Goal: Transaction & Acquisition: Download file/media

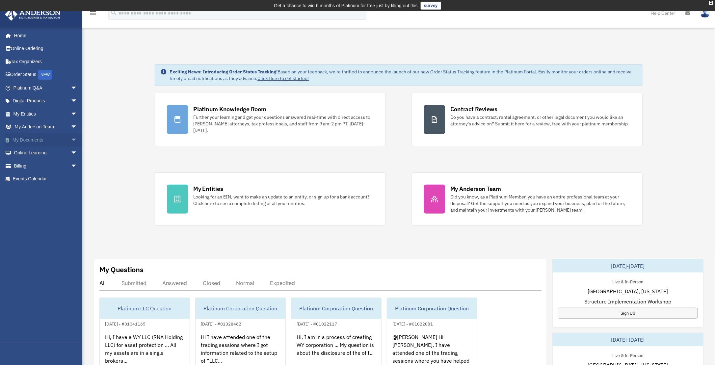
click at [56, 140] on link "My Documents arrow_drop_down" at bounding box center [46, 139] width 83 height 13
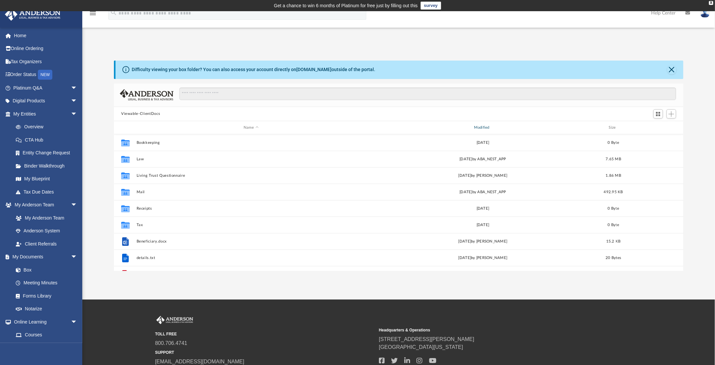
click at [493, 128] on div "Modified" at bounding box center [482, 128] width 229 height 6
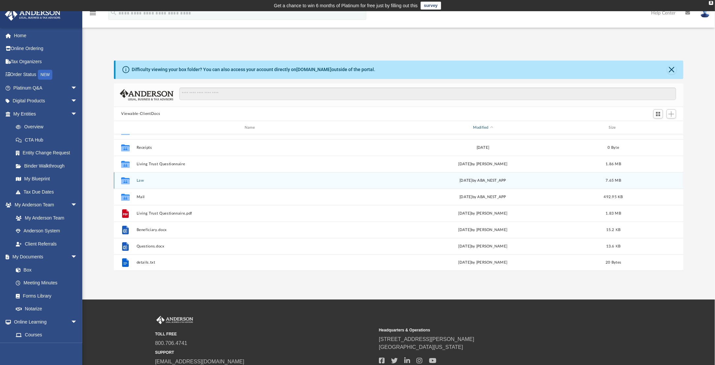
scroll to position [33, 0]
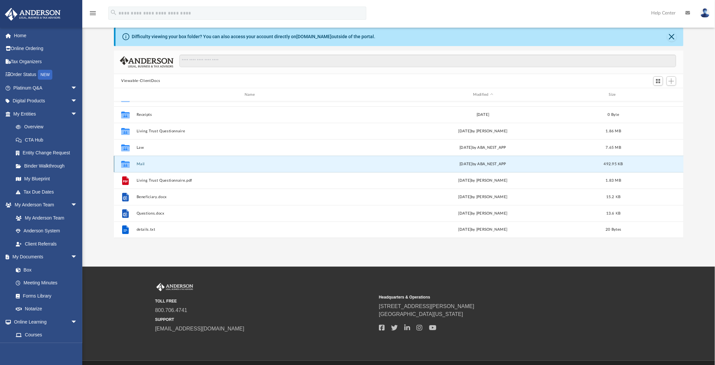
click at [143, 163] on button "Mail" at bounding box center [251, 164] width 229 height 4
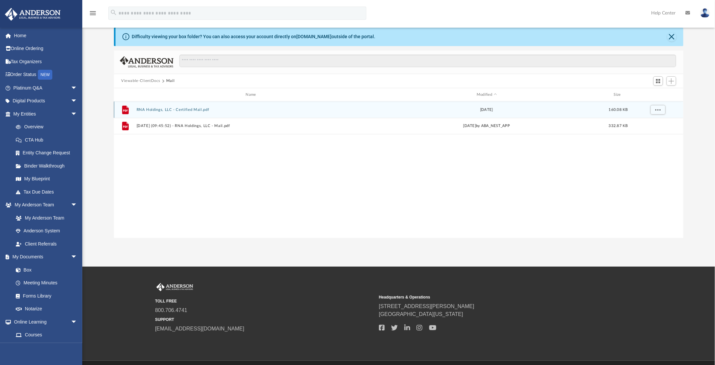
scroll to position [0, 0]
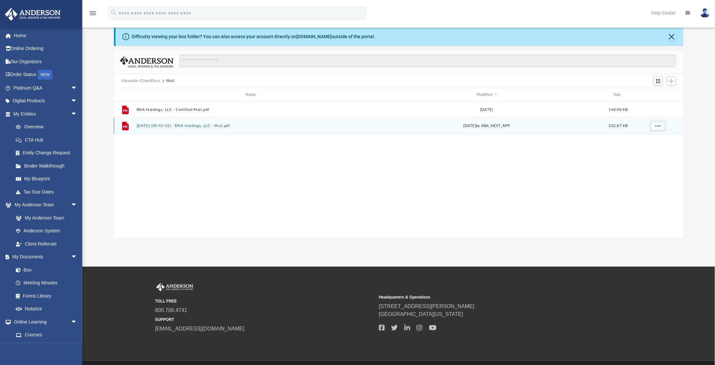
click at [214, 126] on button "[DATE] (09:45:52) - RNA Holdings, LLC - Mail.pdf" at bounding box center [252, 126] width 231 height 4
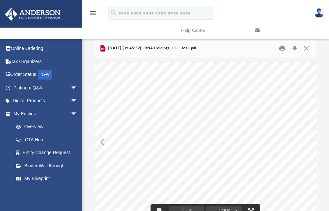
scroll to position [145, 217]
